Goal: Find specific page/section

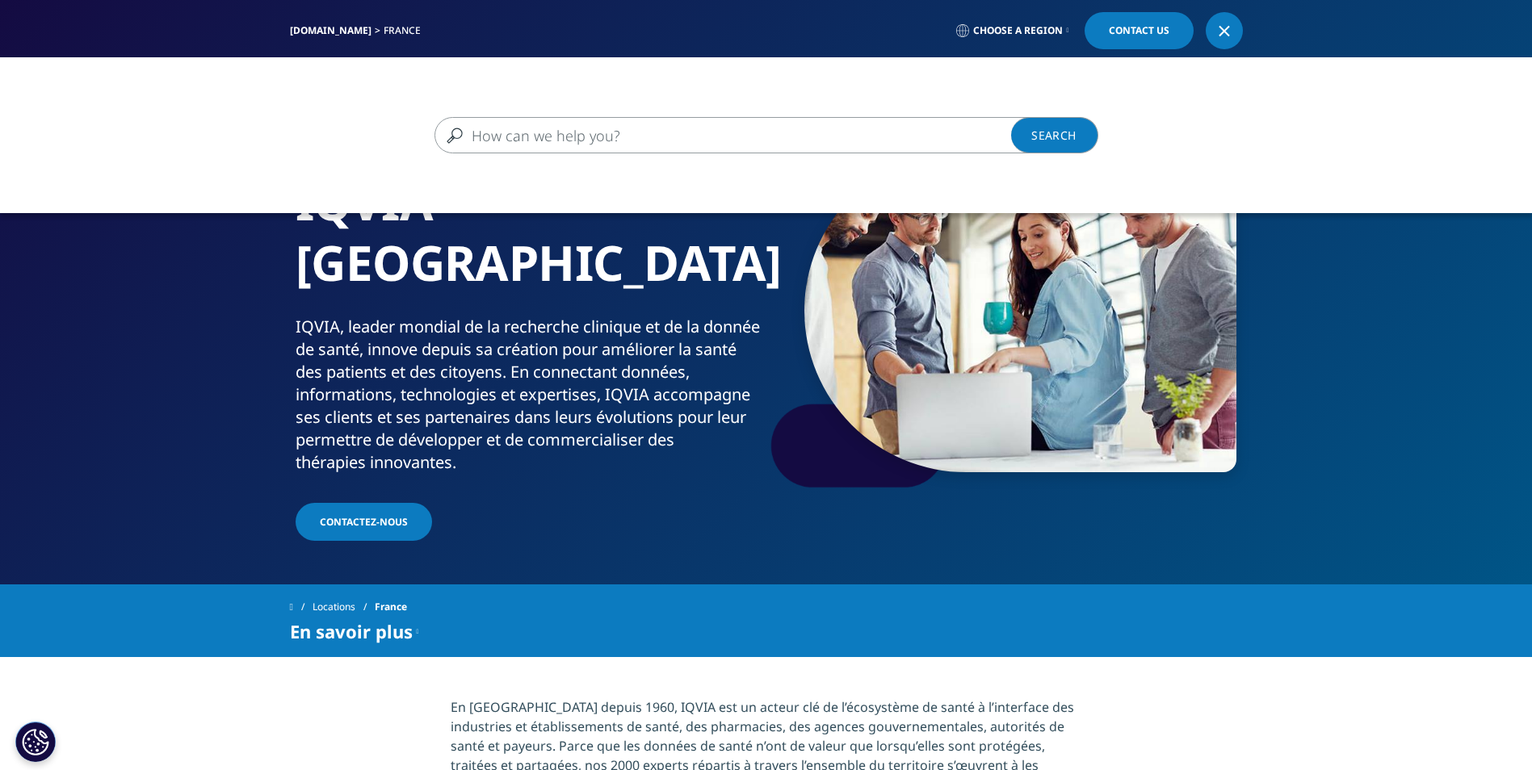
click at [756, 137] on input "Recherche" at bounding box center [742, 135] width 617 height 36
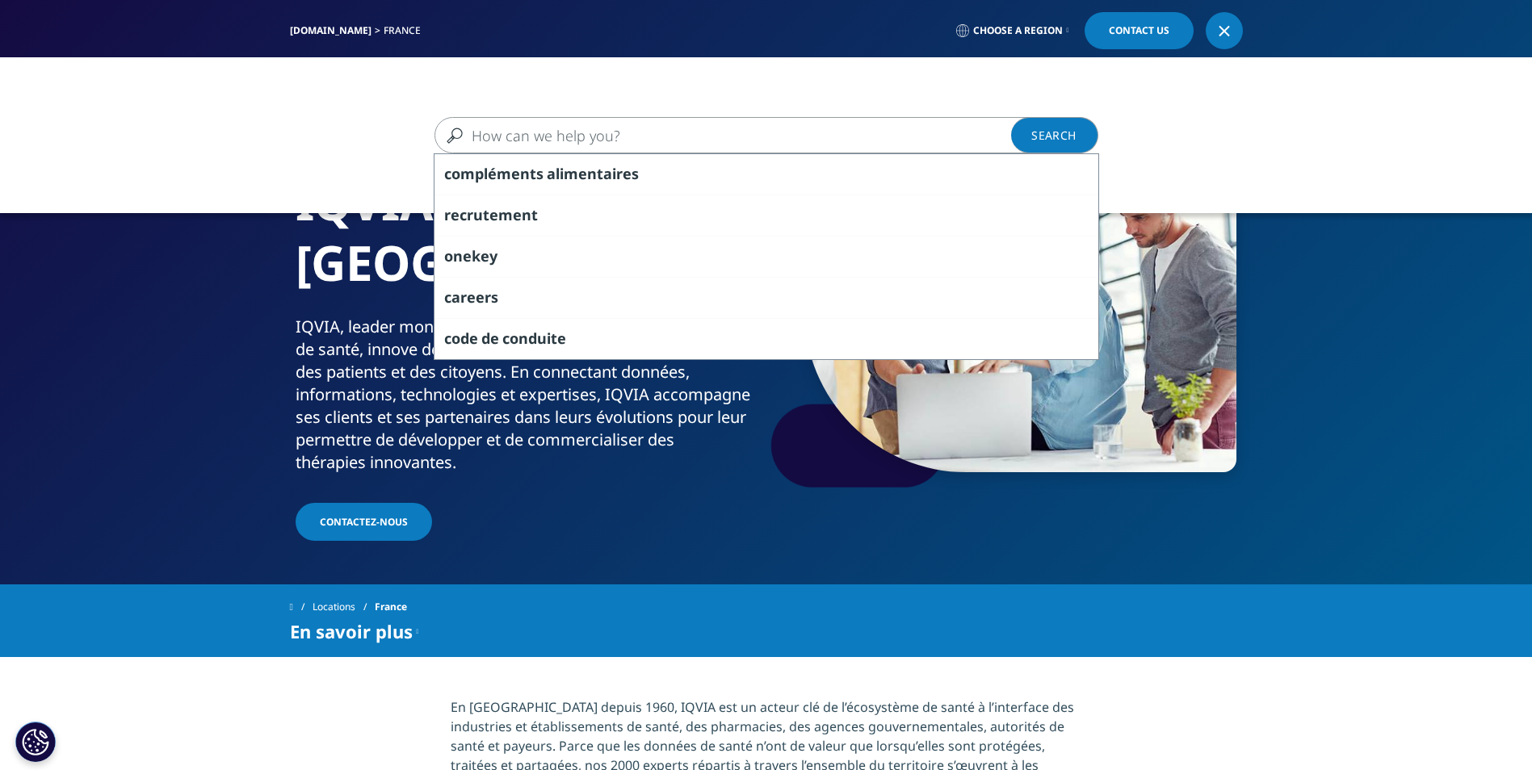
paste input "R1502593"
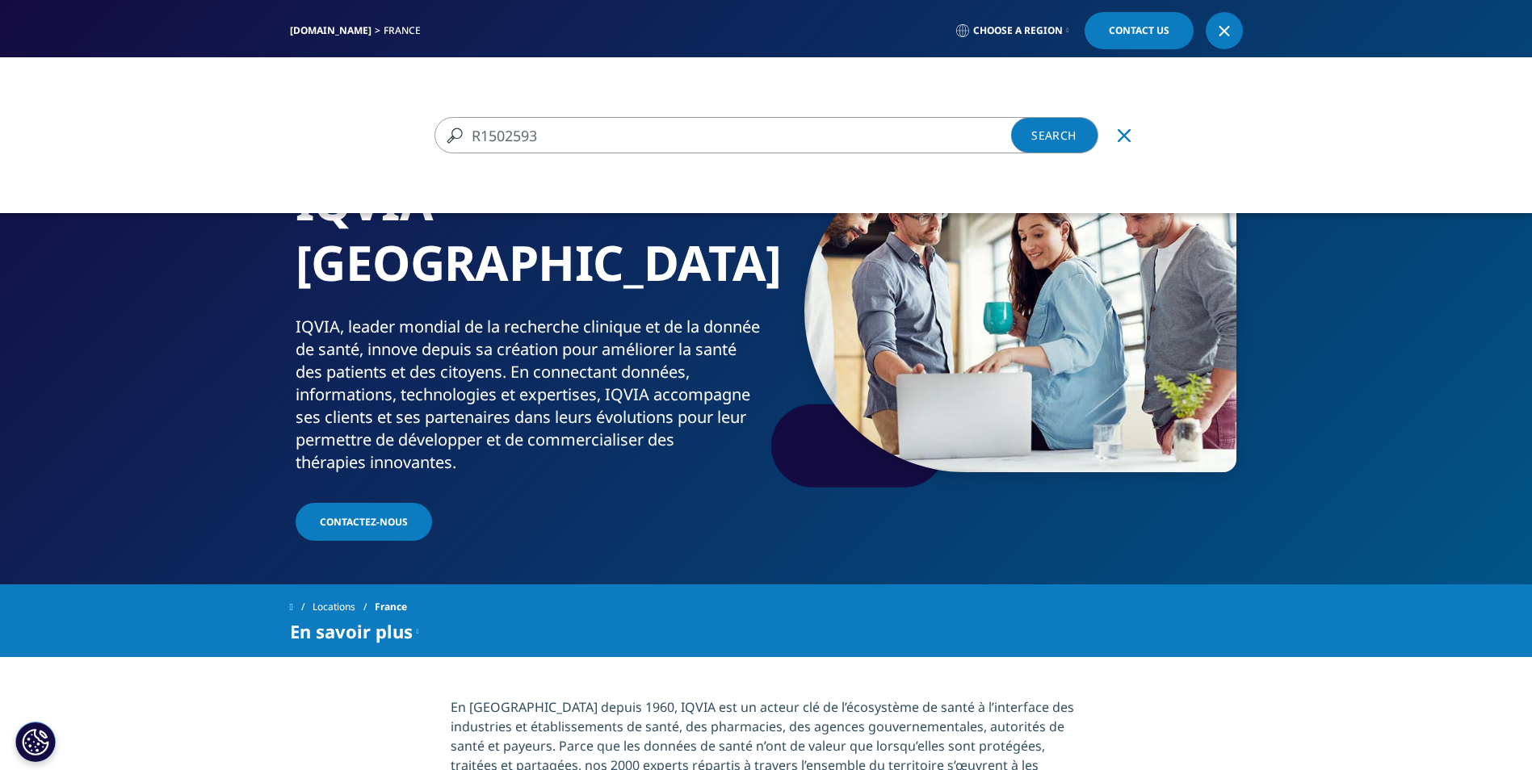
type input "R1502593"
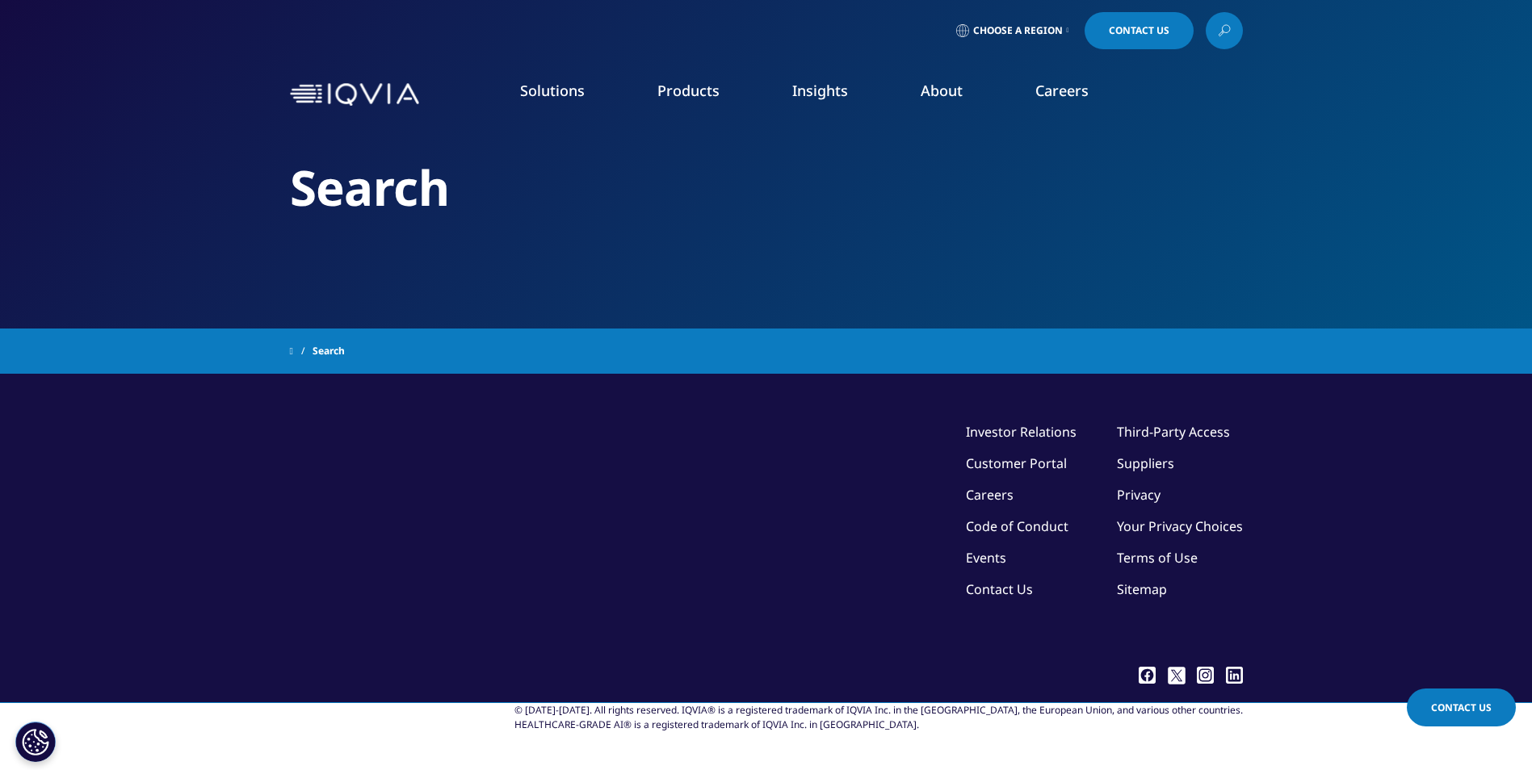
click at [1050, 94] on link "Careers" at bounding box center [1061, 90] width 53 height 19
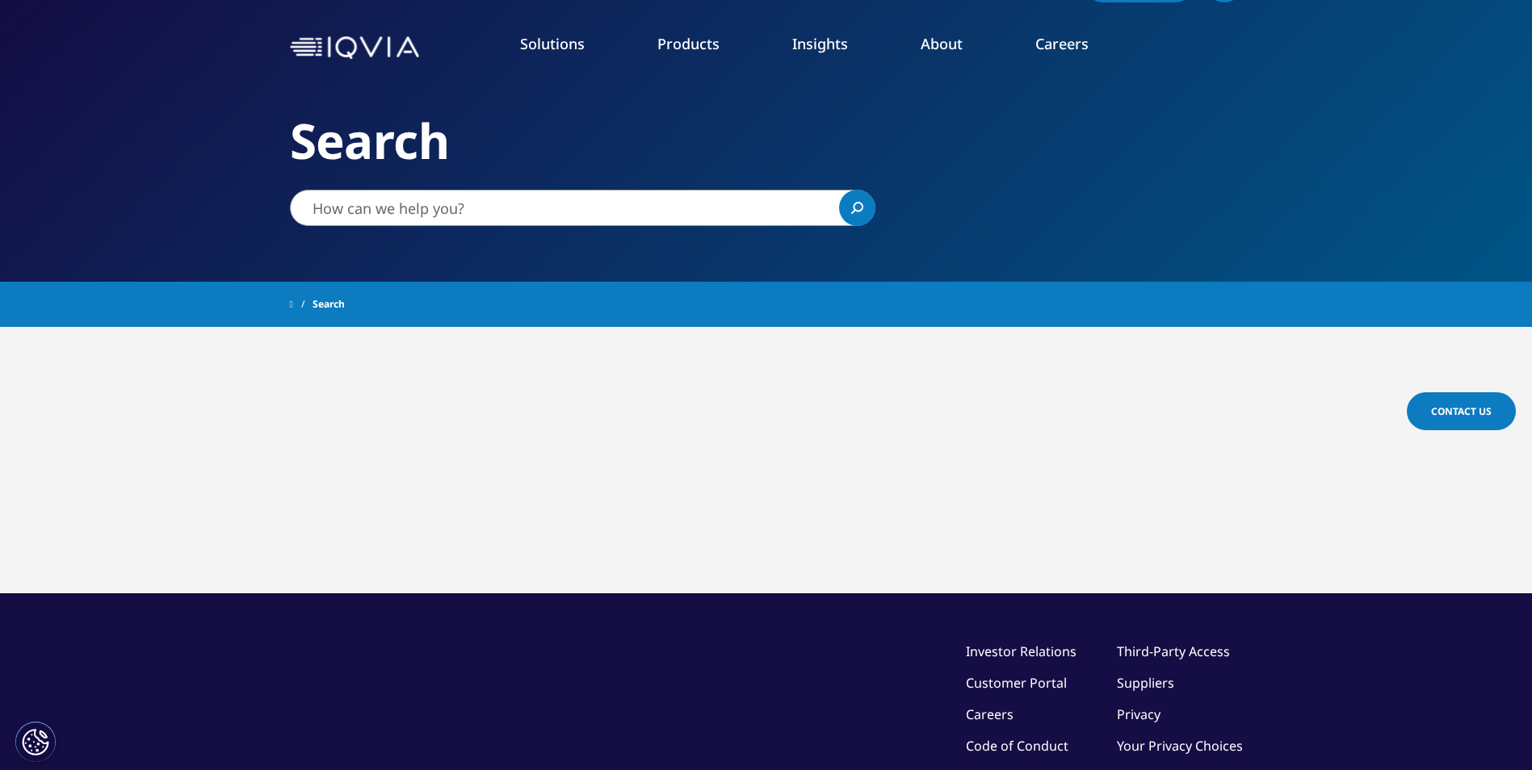
scroll to position [42, 0]
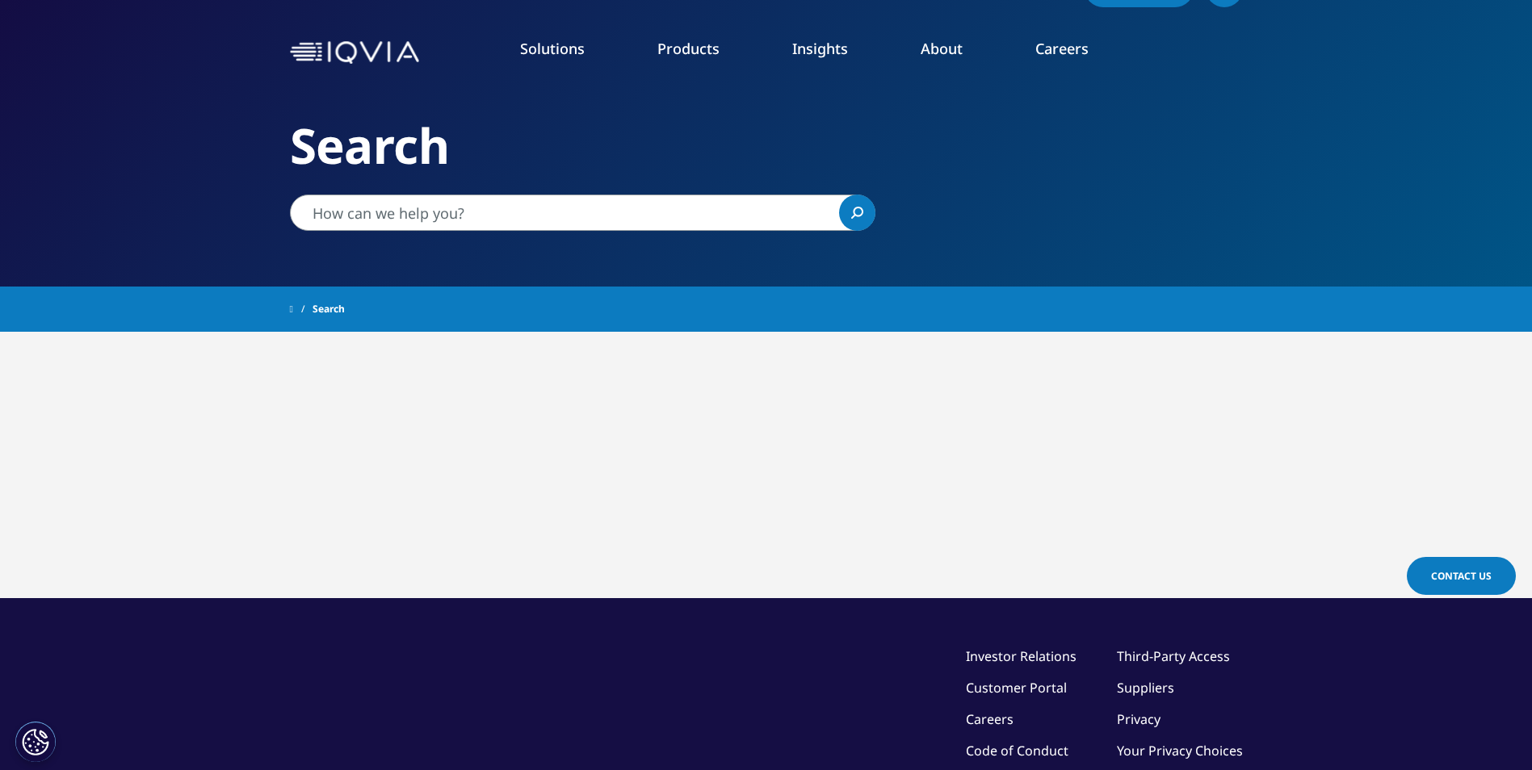
click at [481, 163] on link "Clinical Research" at bounding box center [581, 161] width 322 height 18
